Goal: Task Accomplishment & Management: Manage account settings

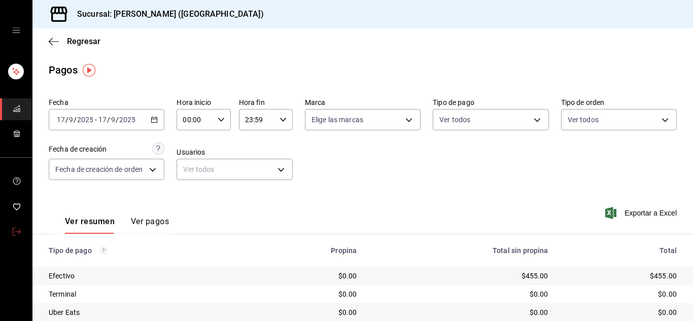
click at [16, 230] on icon "mailbox folders" at bounding box center [17, 232] width 8 height 8
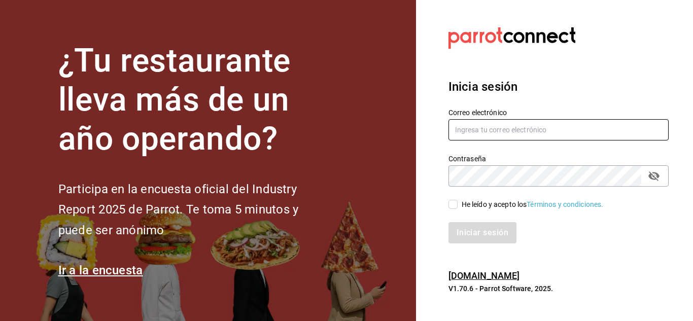
type input "[PERSON_NAME][EMAIL_ADDRESS][DOMAIN_NAME]"
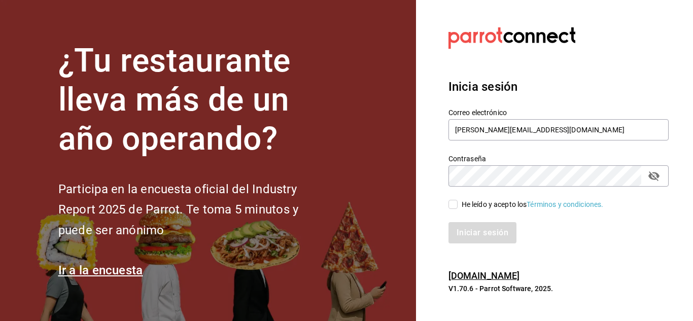
click at [454, 203] on input "He leído y acepto los Términos y condiciones." at bounding box center [453, 204] width 9 height 9
checkbox input "true"
click at [475, 241] on button "Iniciar sesión" at bounding box center [483, 232] width 69 height 21
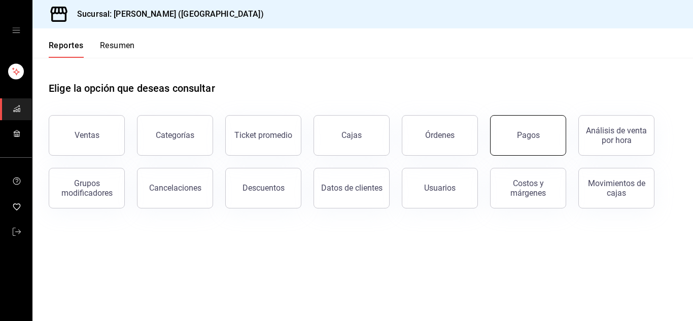
click at [550, 132] on button "Pagos" at bounding box center [528, 135] width 76 height 41
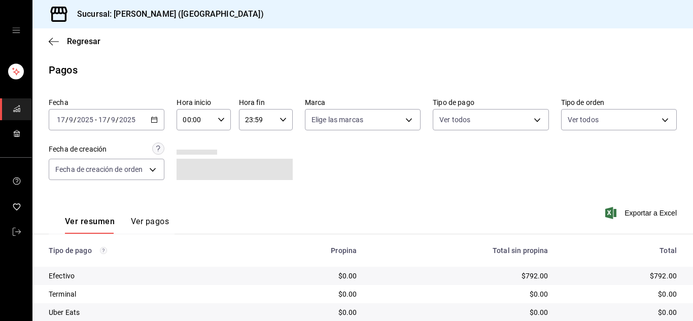
scroll to position [72, 0]
